Goal: Task Accomplishment & Management: Use online tool/utility

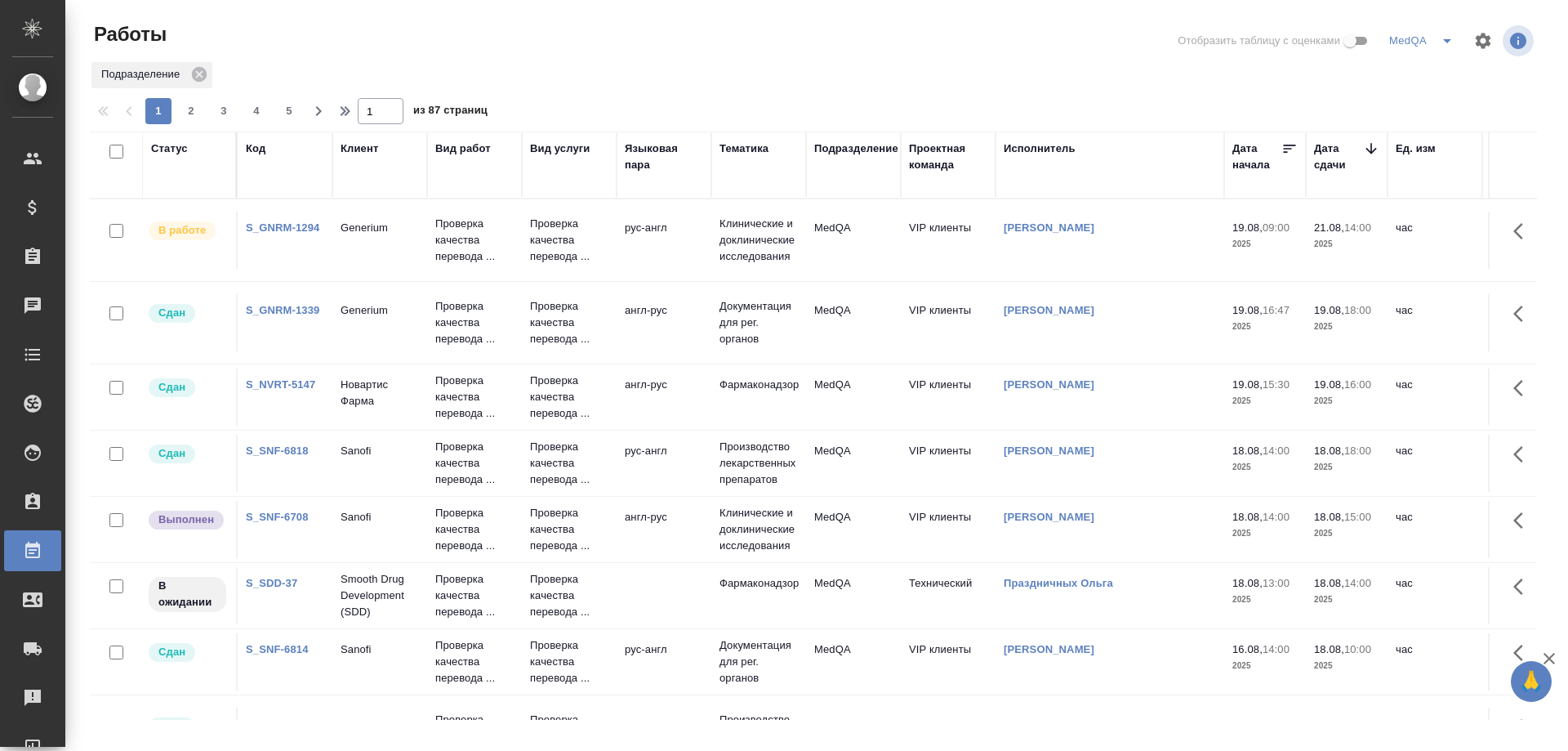
click at [282, 225] on link "S_GNRM-1294" at bounding box center [283, 227] width 74 height 12
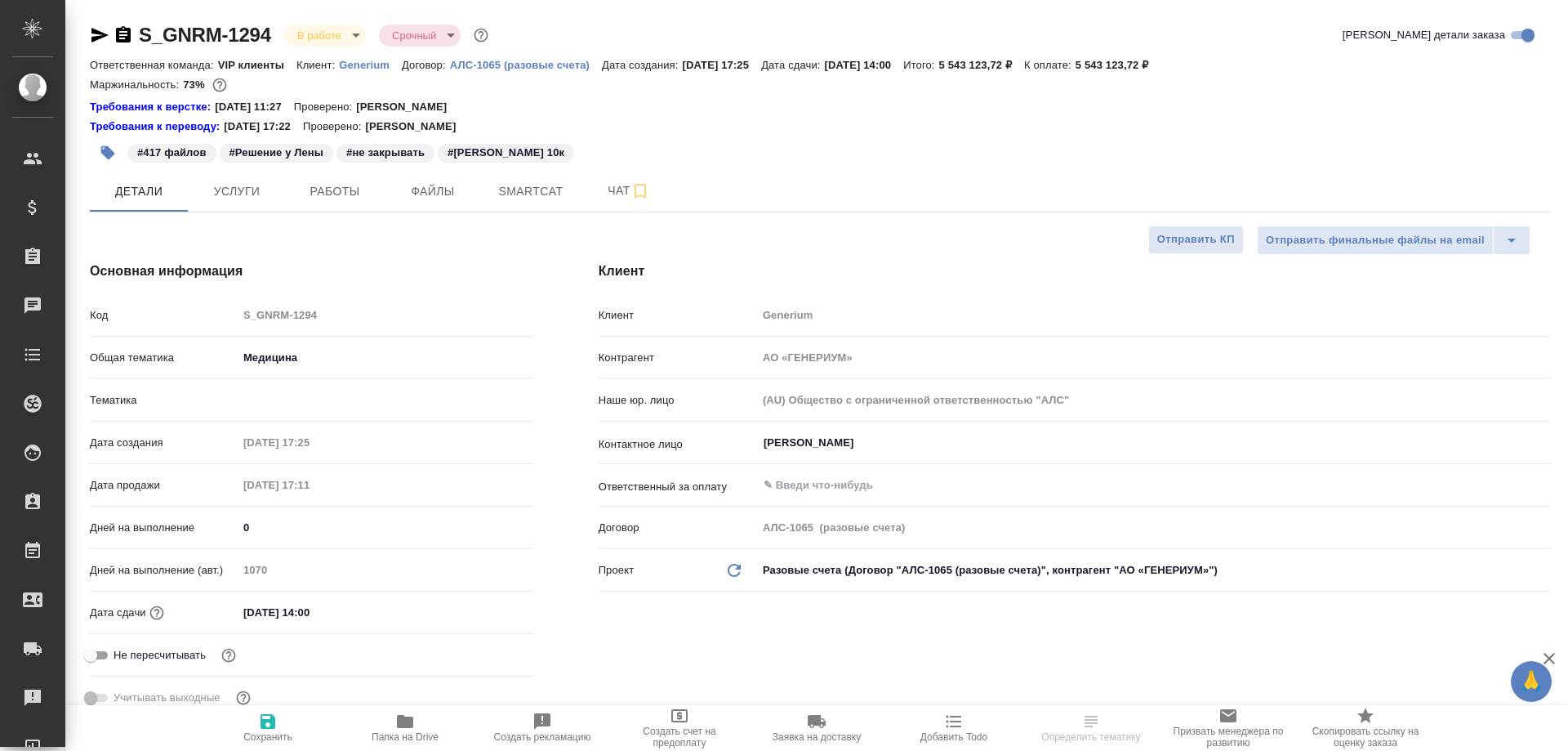
select select "RU"
type input "VIP клиенты"
click at [330, 191] on span "Работы" at bounding box center [334, 191] width 78 height 20
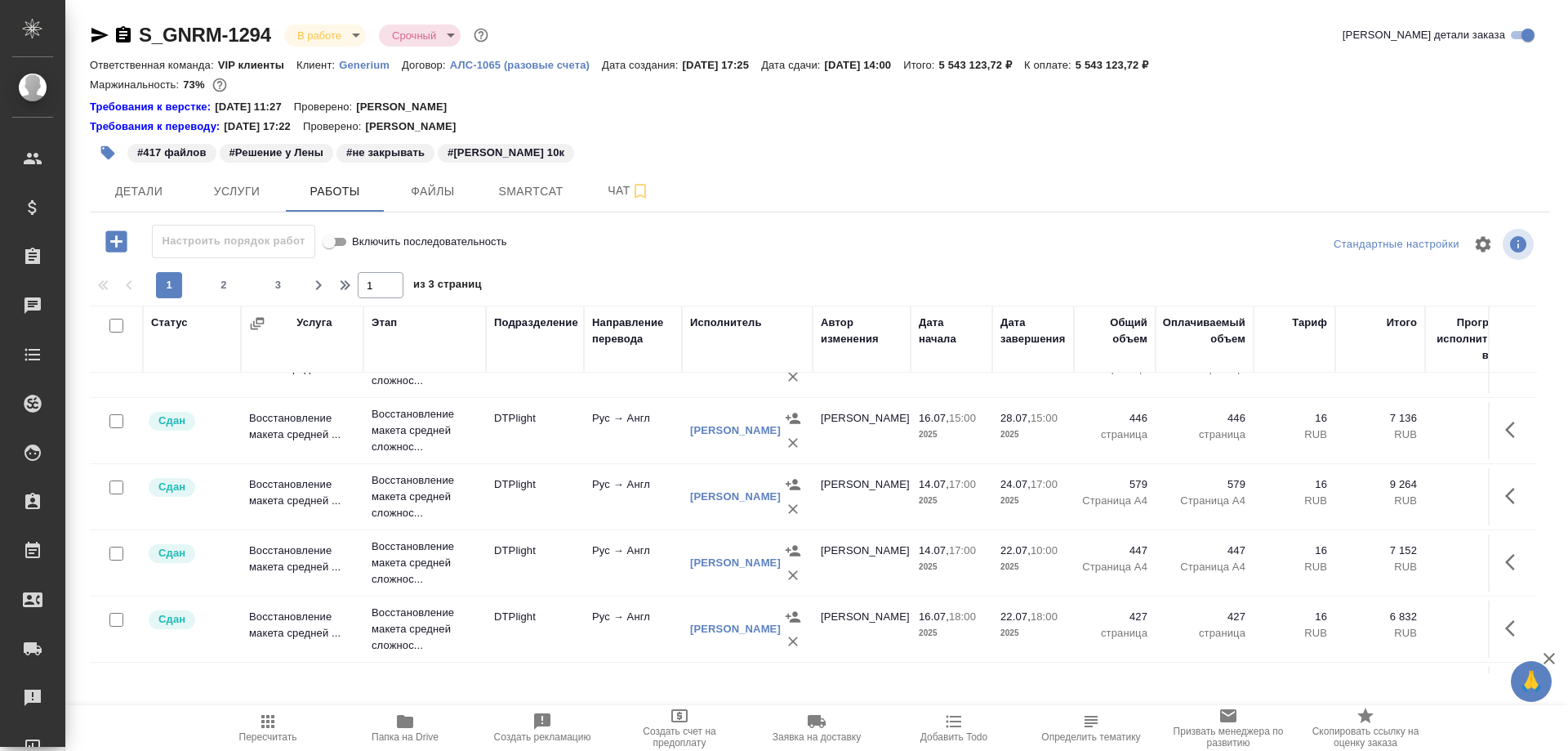
scroll to position [1367, 0]
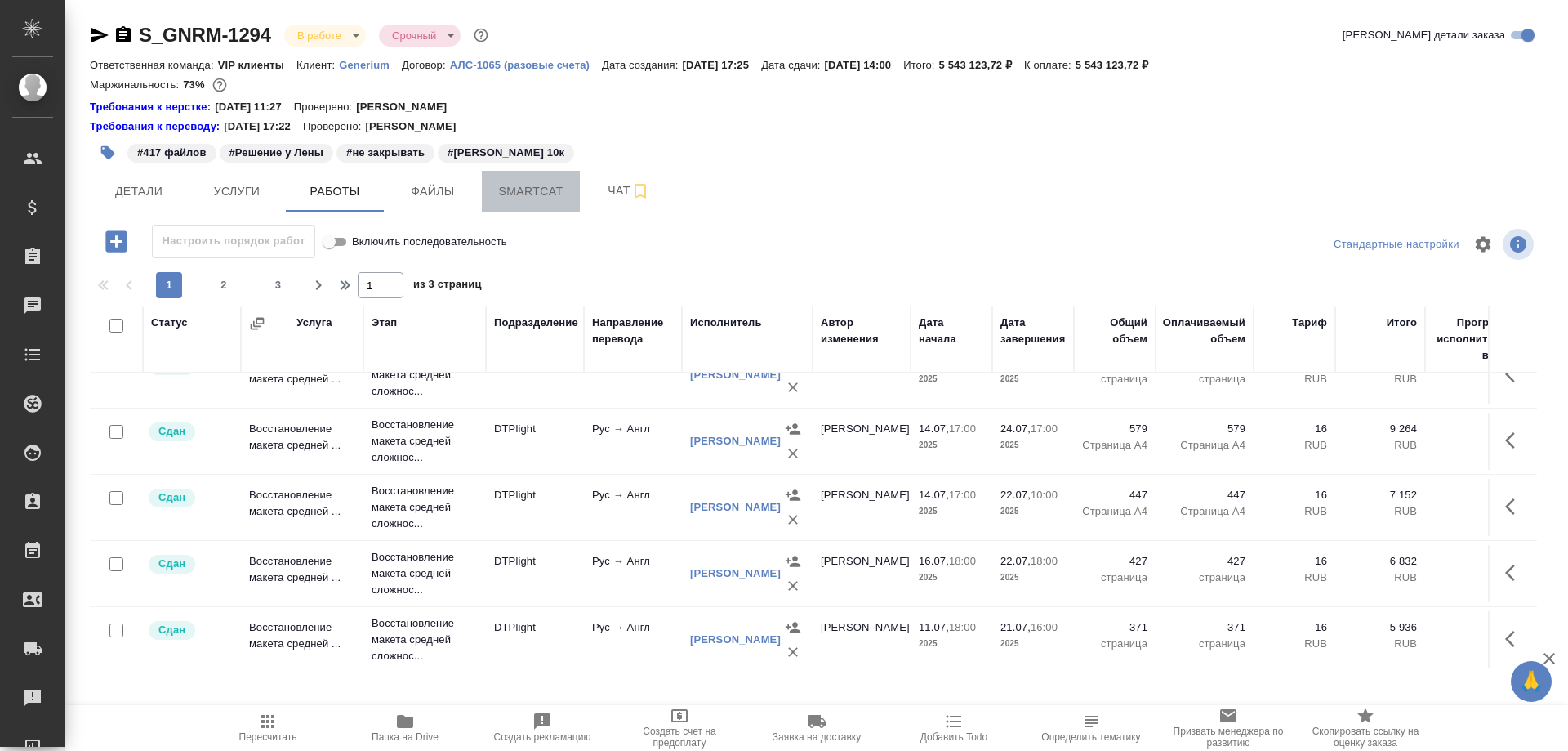
click at [541, 194] on span "Smartcat" at bounding box center [530, 191] width 78 height 20
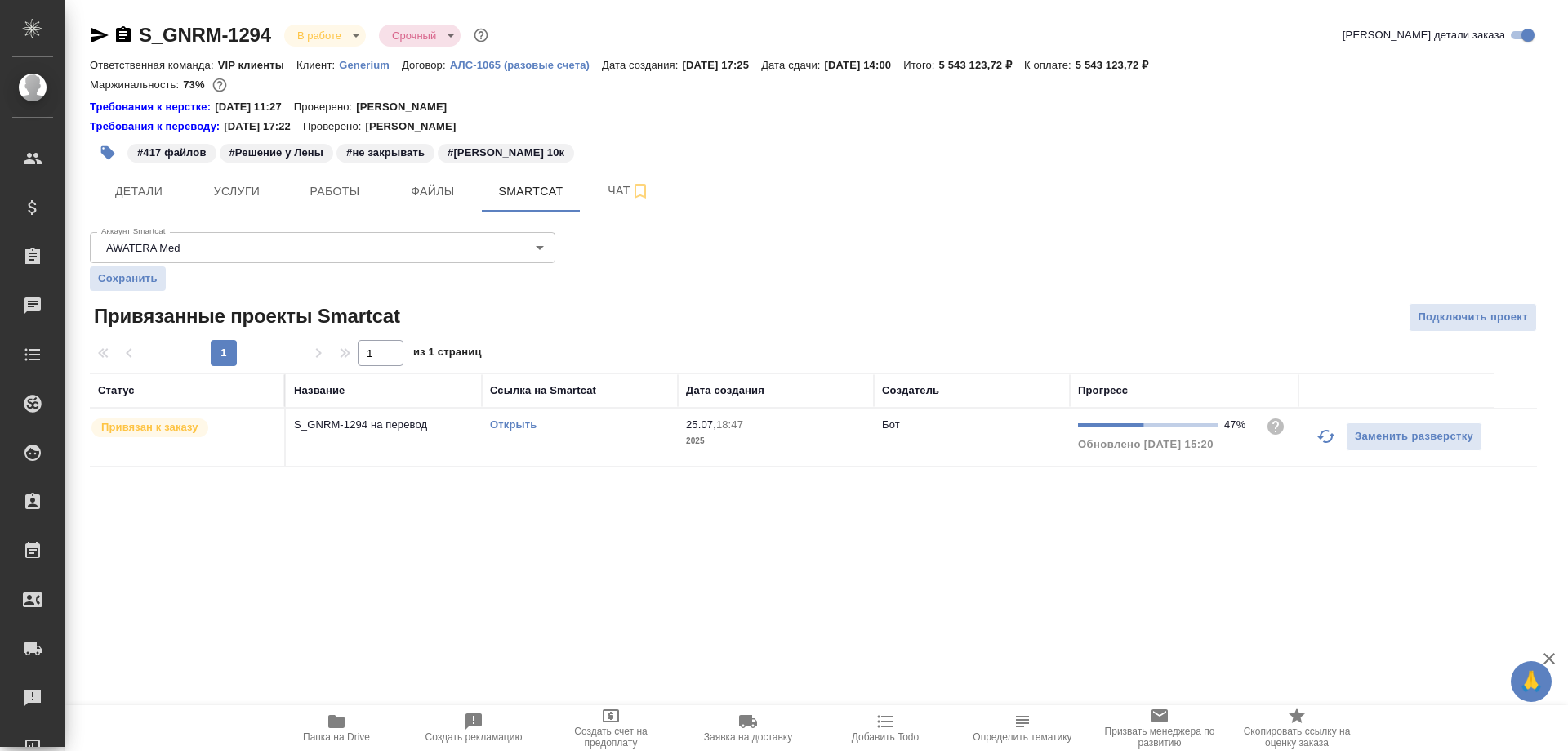
click at [513, 426] on link "Открыть" at bounding box center [513, 424] width 46 height 12
click at [340, 725] on icon "button" at bounding box center [337, 721] width 17 height 13
click at [339, 725] on icon "button" at bounding box center [337, 721] width 17 height 13
click at [536, 200] on span "Smartcat" at bounding box center [530, 191] width 78 height 20
click at [506, 427] on link "Открыть" at bounding box center [513, 424] width 46 height 12
